Goal: Find specific page/section: Find specific page/section

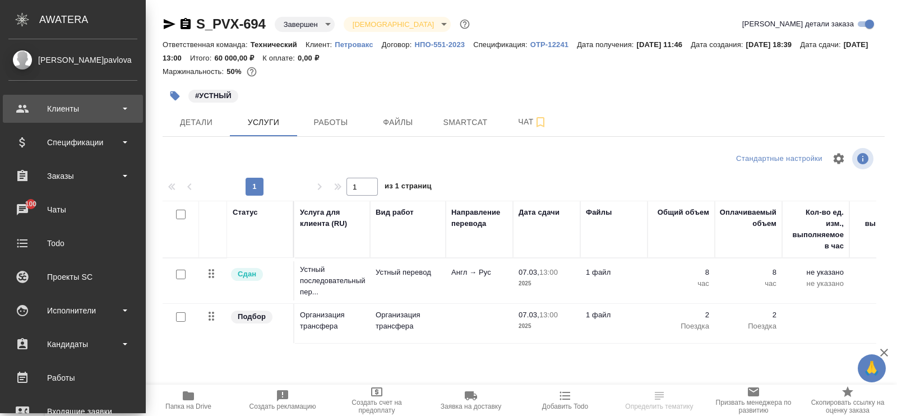
click at [69, 113] on div "Клиенты" at bounding box center [72, 108] width 129 height 17
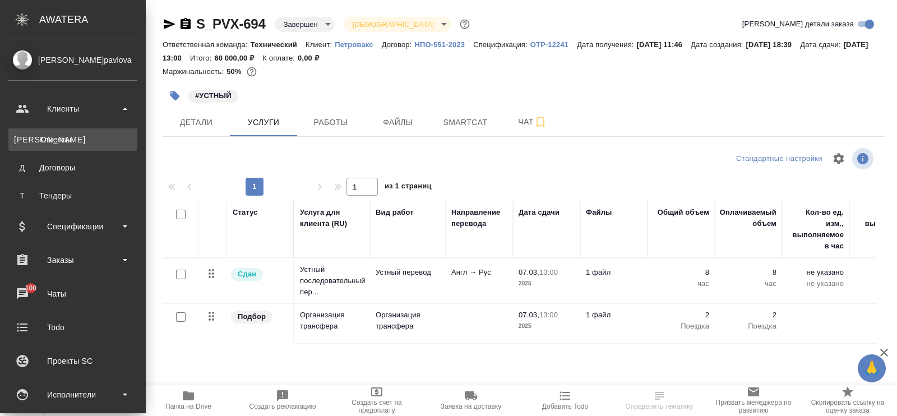
click at [64, 142] on div "Клиенты" at bounding box center [73, 139] width 118 height 11
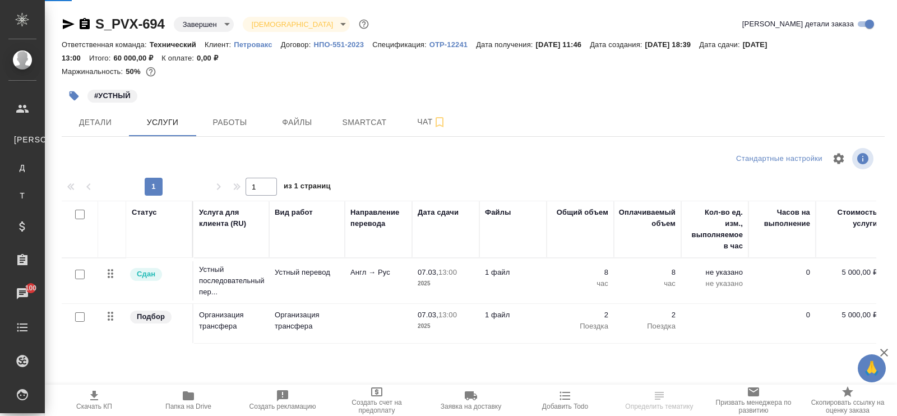
select select "RU"
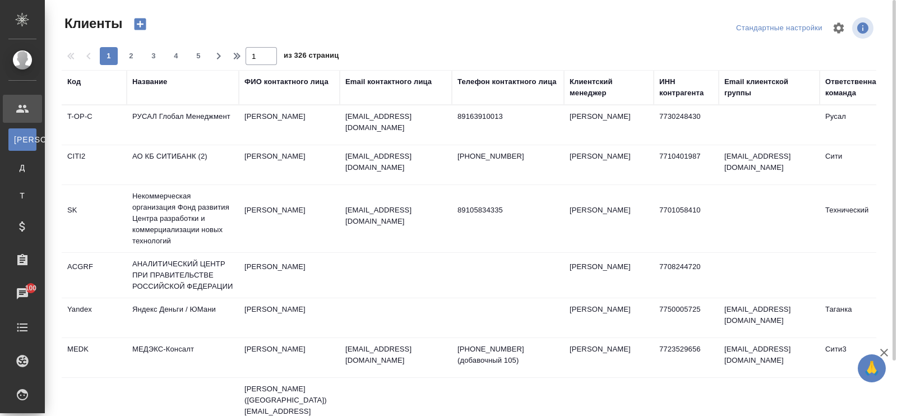
click at [153, 79] on div "Название" at bounding box center [149, 81] width 35 height 11
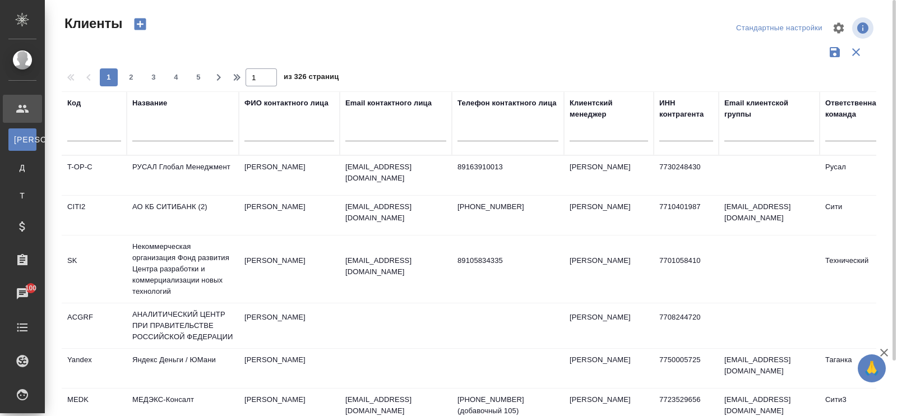
click at [150, 134] on input "text" at bounding box center [182, 134] width 101 height 14
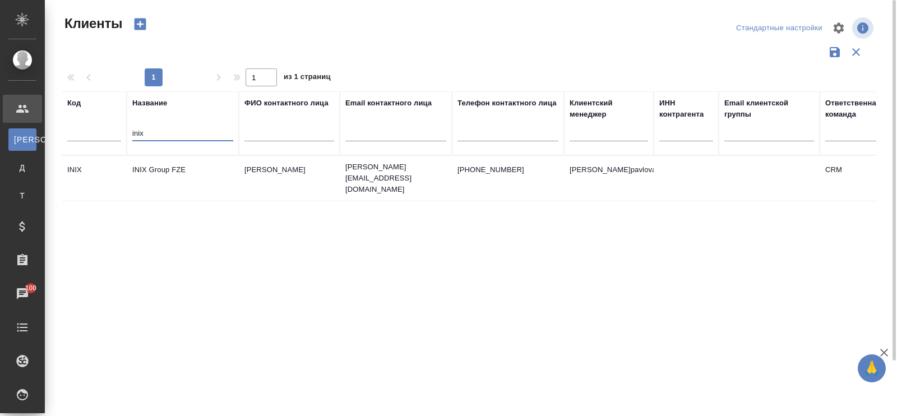
type input "inix"
click at [178, 164] on td "INIX Group FZE" at bounding box center [183, 178] width 112 height 39
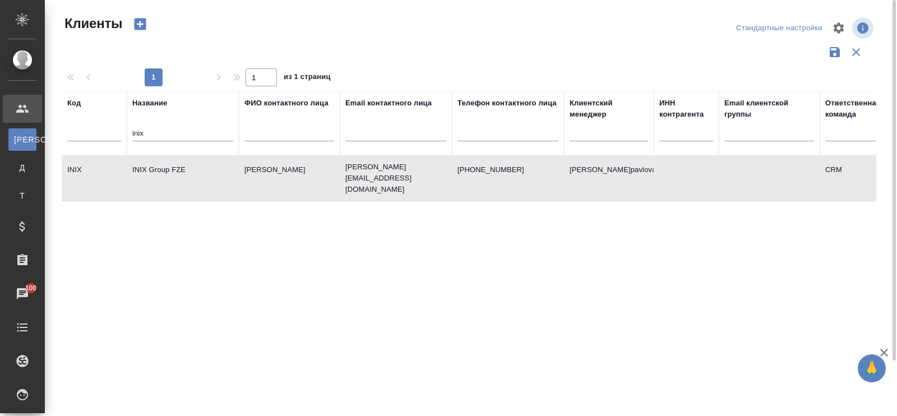
click at [178, 164] on td "INIX Group FZE" at bounding box center [183, 178] width 112 height 39
click at [175, 172] on td "INIX Group FZE" at bounding box center [183, 178] width 112 height 39
click at [174, 169] on td "INIX Group FZE" at bounding box center [183, 178] width 112 height 39
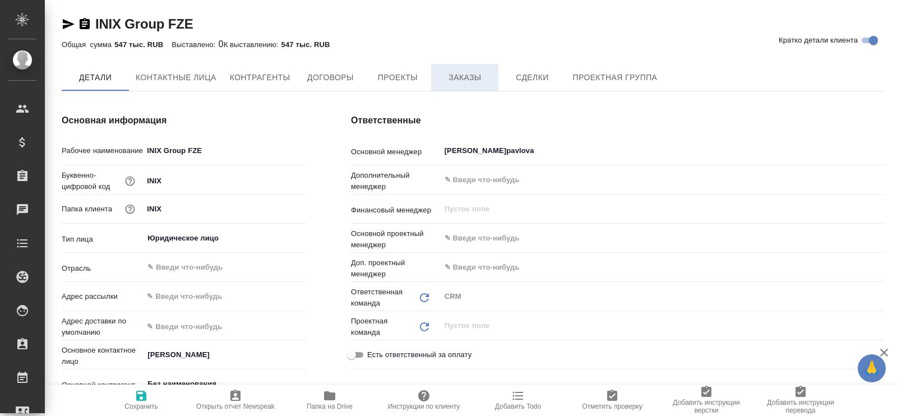
click at [456, 79] on span "Заказы" at bounding box center [465, 78] width 54 height 14
click at [464, 78] on span "Заказы" at bounding box center [465, 78] width 54 height 14
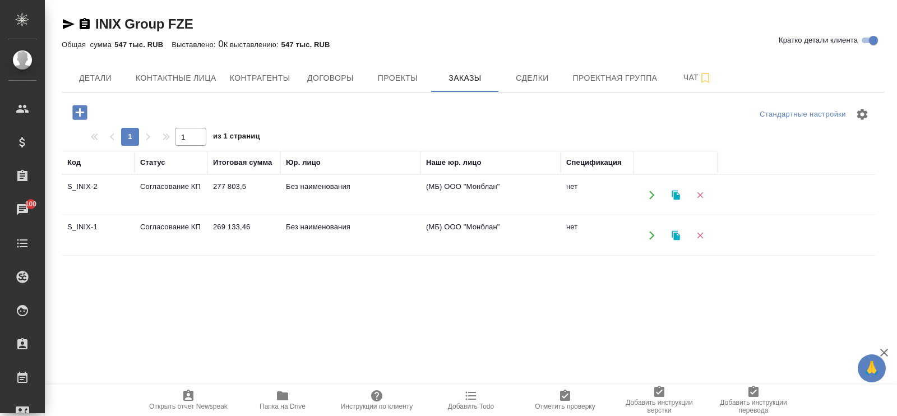
click at [94, 186] on td "S_INIX-2" at bounding box center [98, 194] width 73 height 39
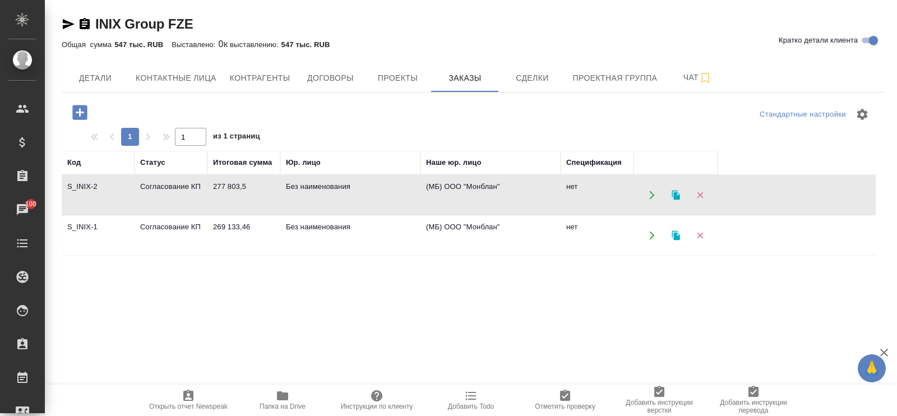
click at [188, 222] on td "Согласование КП" at bounding box center [170, 235] width 73 height 39
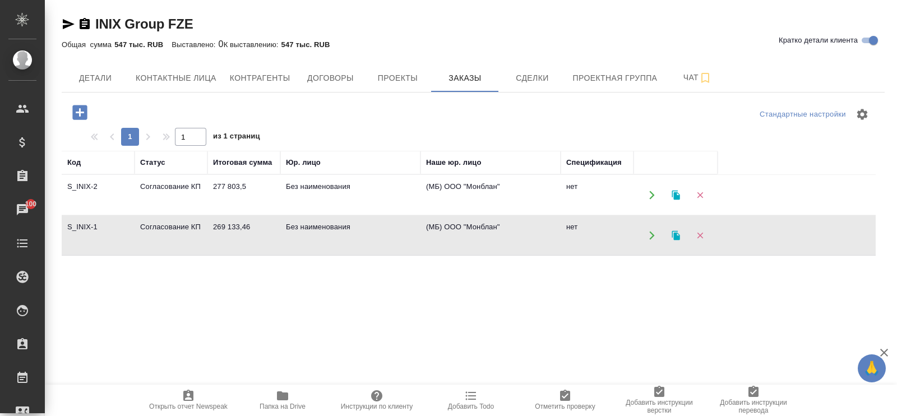
click at [188, 222] on td "Согласование КП" at bounding box center [170, 235] width 73 height 39
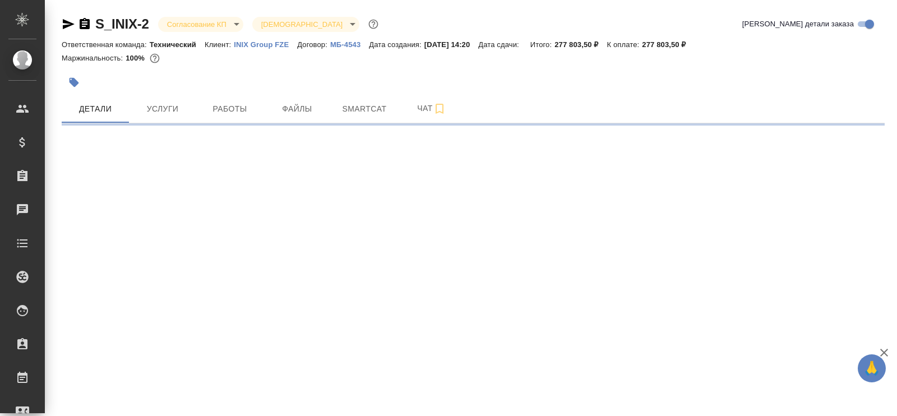
select select "RU"
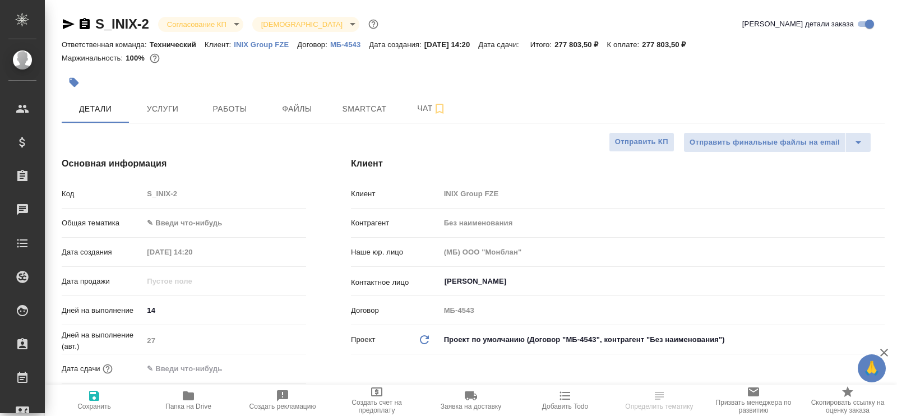
type textarea "x"
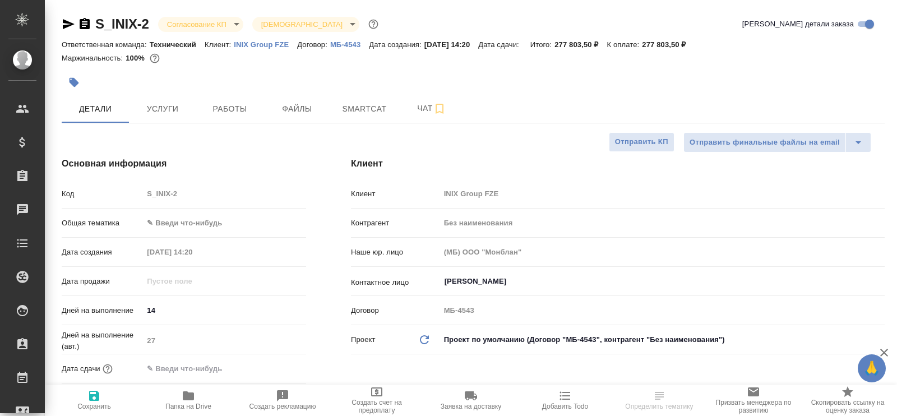
type textarea "x"
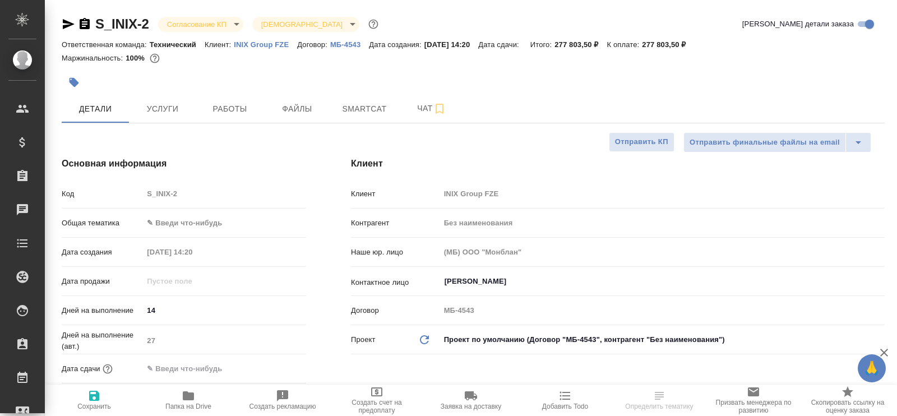
type textarea "x"
select select "RU"
type textarea "x"
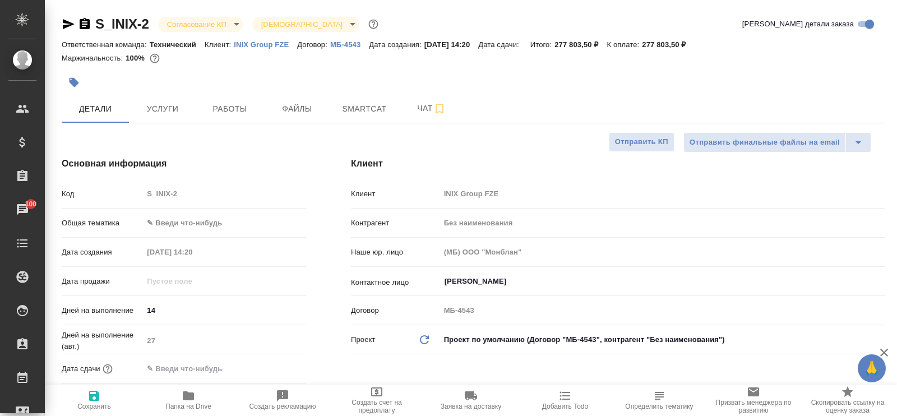
type textarea "x"
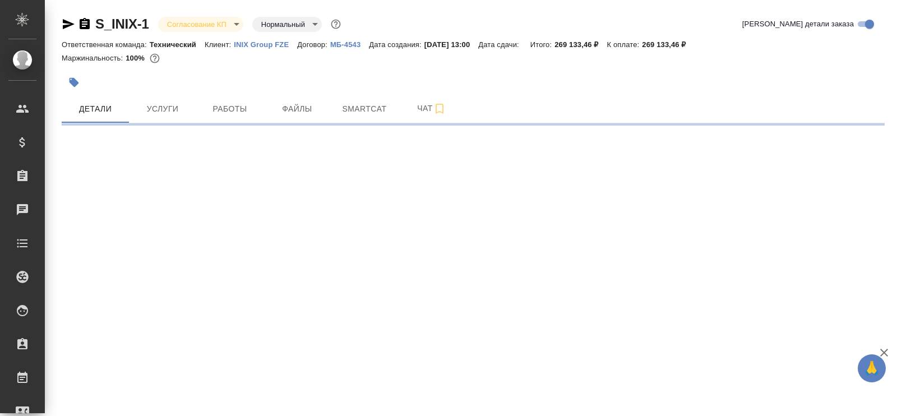
select select "RU"
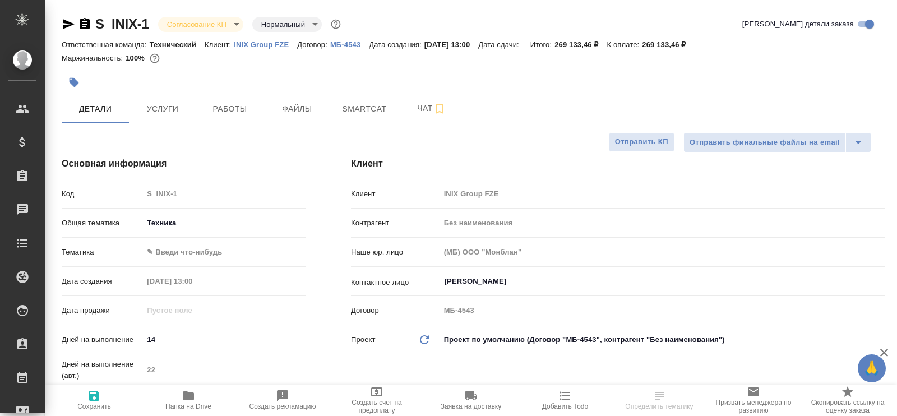
type textarea "x"
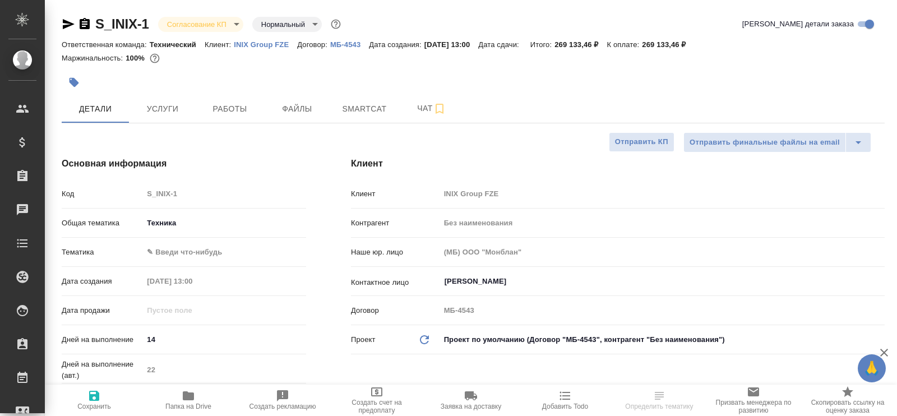
type textarea "x"
select select "RU"
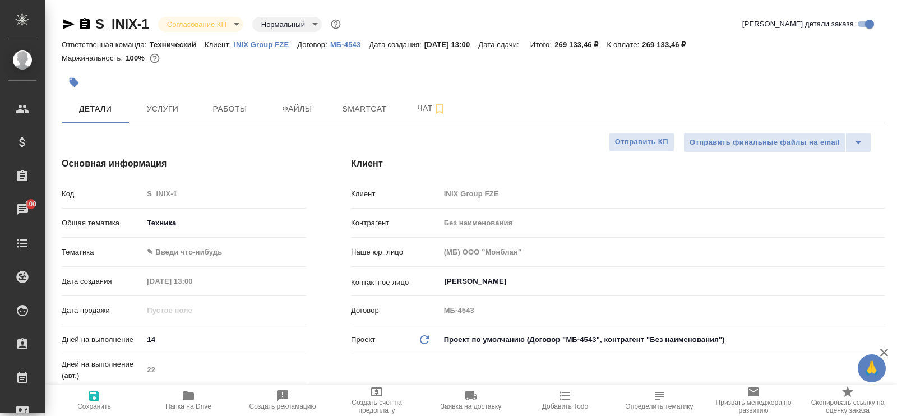
type textarea "x"
